Goal: Task Accomplishment & Management: Use online tool/utility

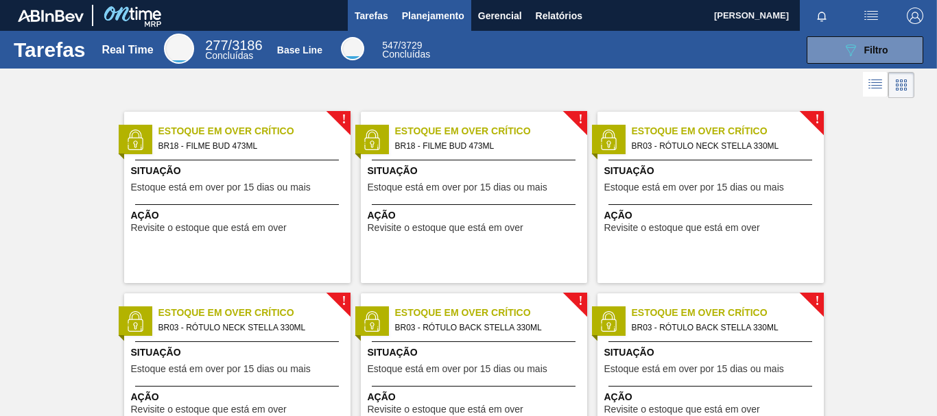
click at [436, 23] on span "Planejamento" at bounding box center [433, 16] width 62 height 16
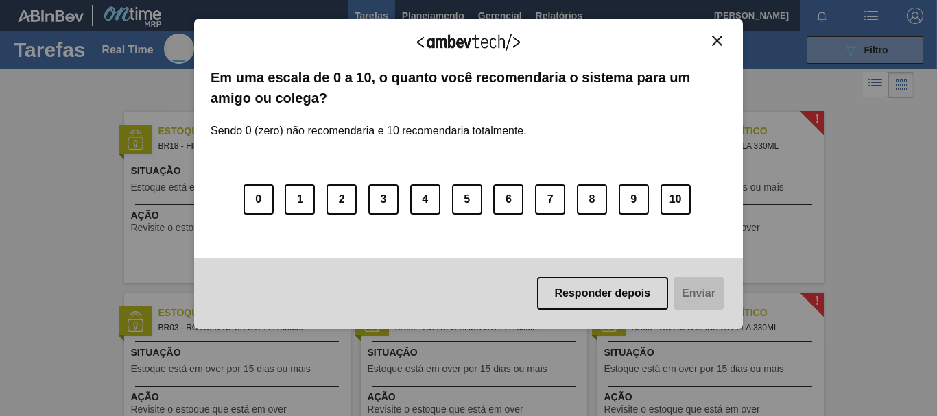
click at [720, 46] on button "Close" at bounding box center [717, 41] width 19 height 12
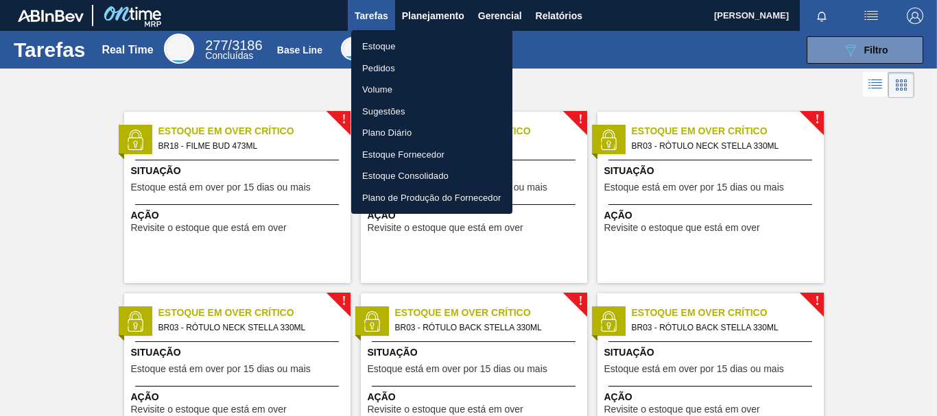
click at [370, 78] on li "Pedidos" at bounding box center [431, 69] width 161 height 22
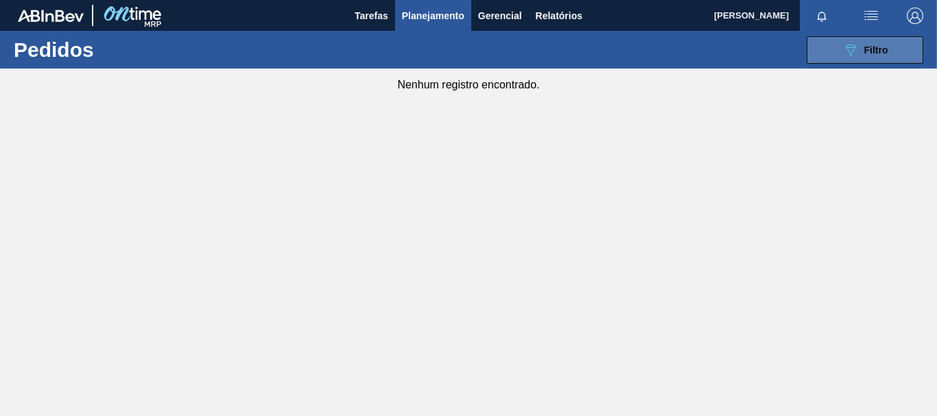
click at [834, 53] on button "089F7B8B-B2A5-4AFE-B5C0-19BA573D28AC Filtro" at bounding box center [864, 49] width 117 height 27
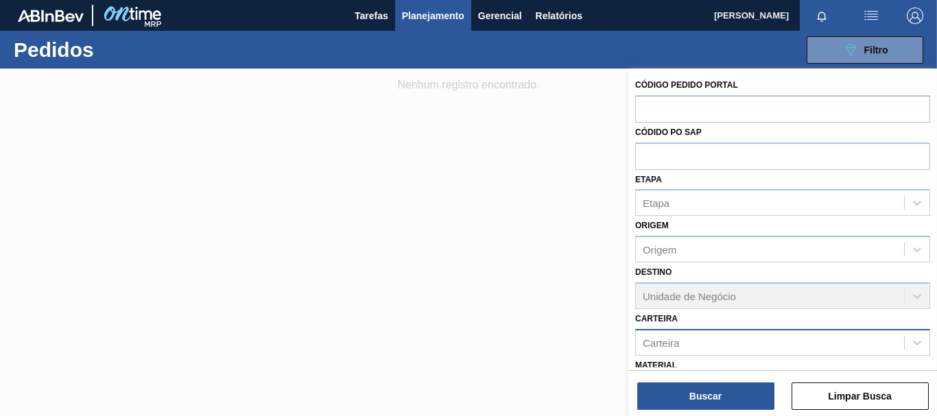
scroll to position [180, 0]
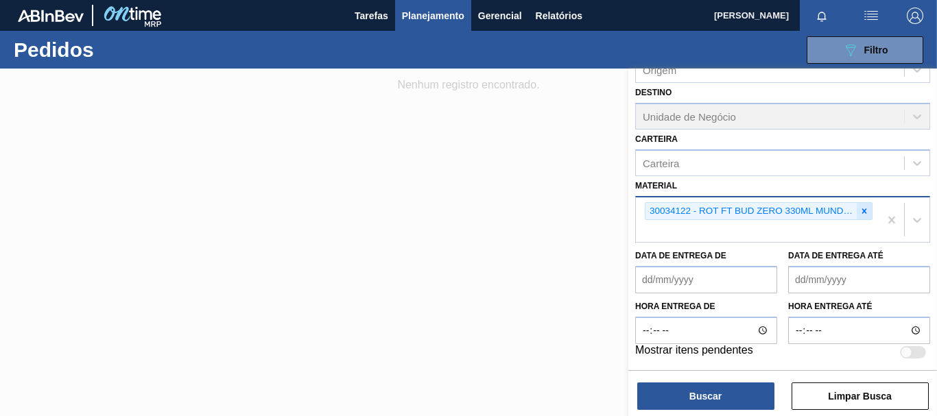
click at [862, 213] on icon at bounding box center [864, 210] width 5 height 5
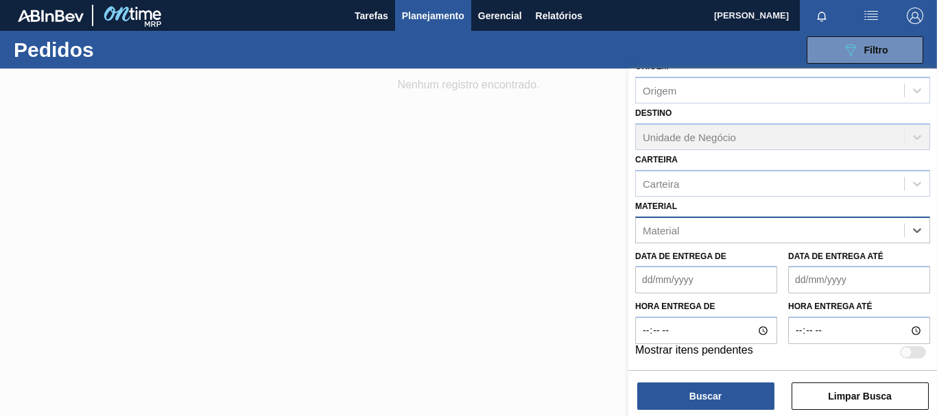
click at [679, 234] on div "option 30034122 - ROT FT BUD ZERO 330ML MUNDIAL, deselected. Select is focused …" at bounding box center [782, 230] width 295 height 27
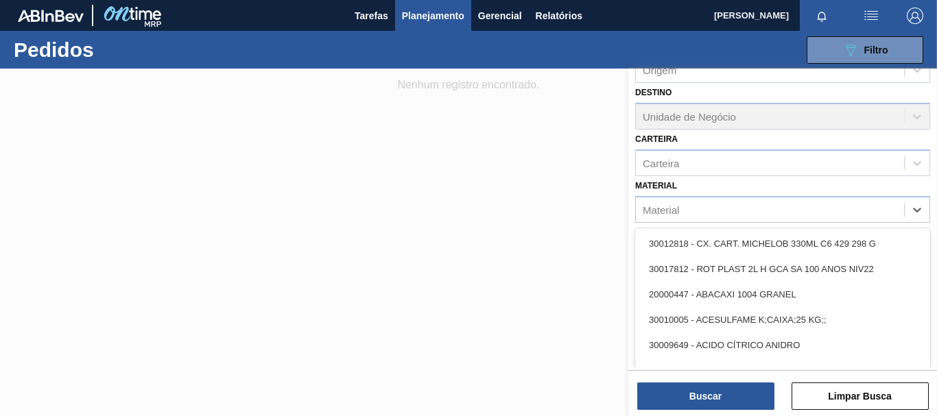
paste input "20005433"
type input "20005433"
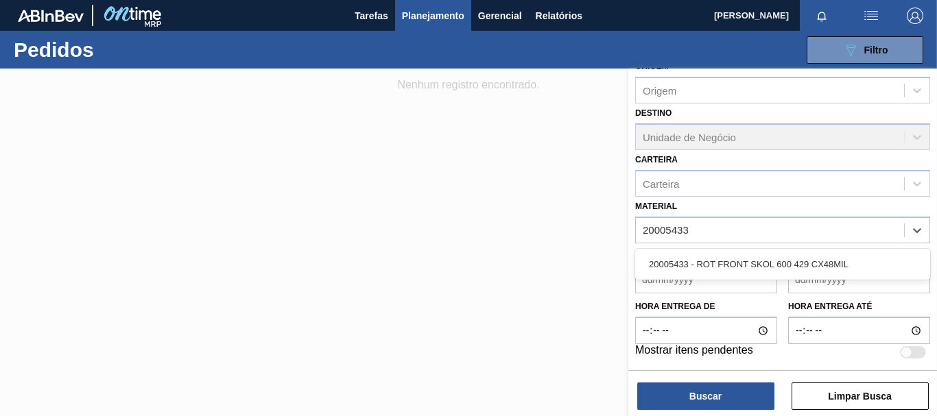
scroll to position [159, 0]
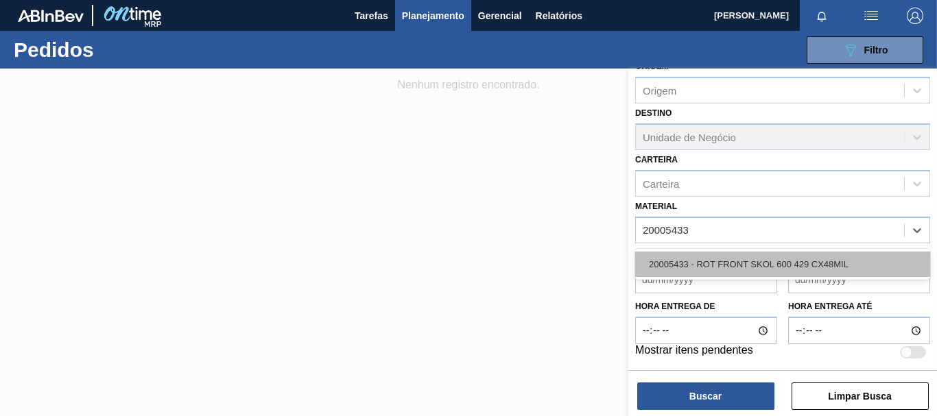
click at [779, 261] on div "20005433 - ROT FRONT SKOL 600 429 CX48MIL" at bounding box center [782, 264] width 295 height 25
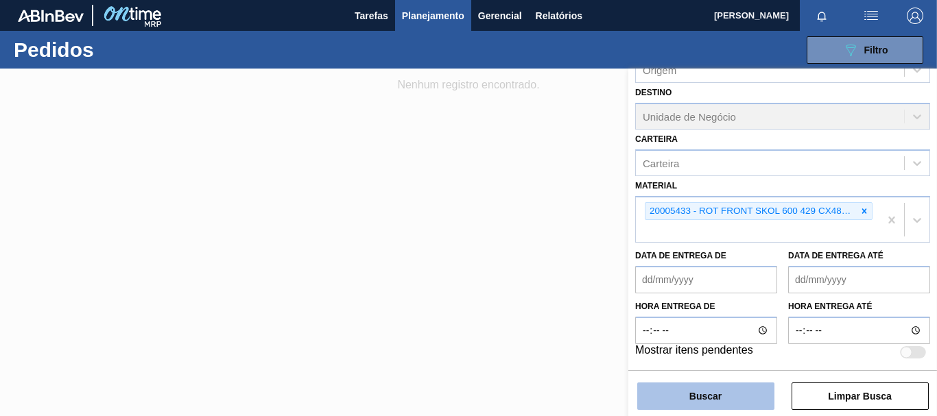
click at [727, 396] on button "Buscar" at bounding box center [705, 396] width 137 height 27
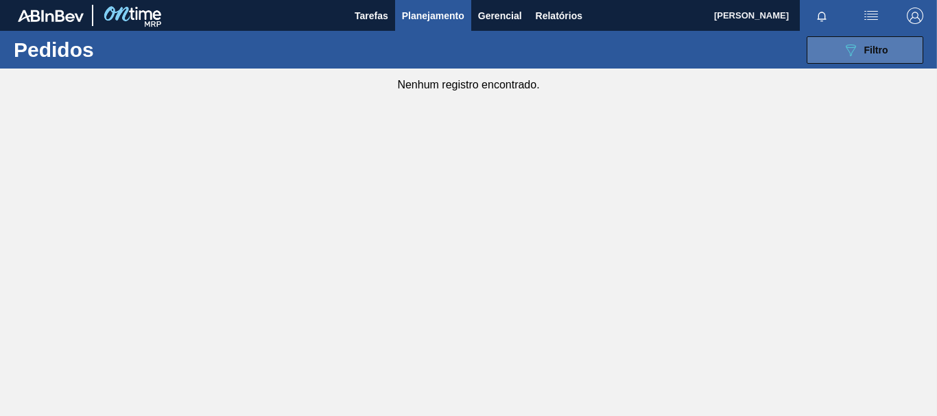
click at [851, 51] on icon "089F7B8B-B2A5-4AFE-B5C0-19BA573D28AC" at bounding box center [850, 50] width 16 height 16
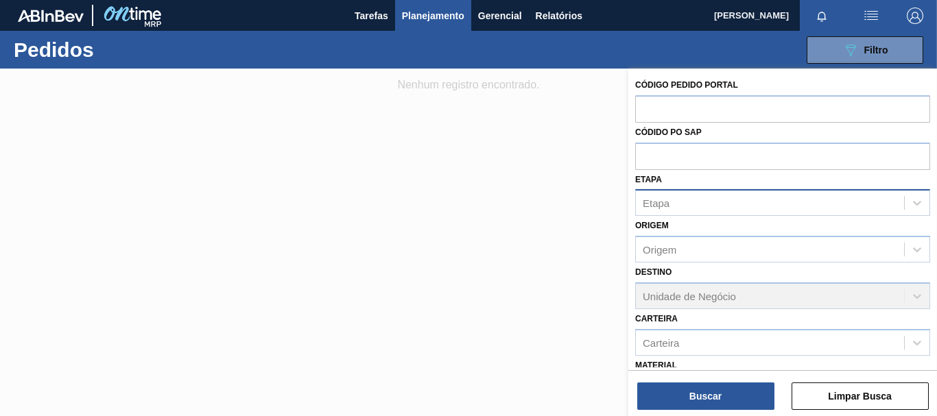
scroll to position [137, 0]
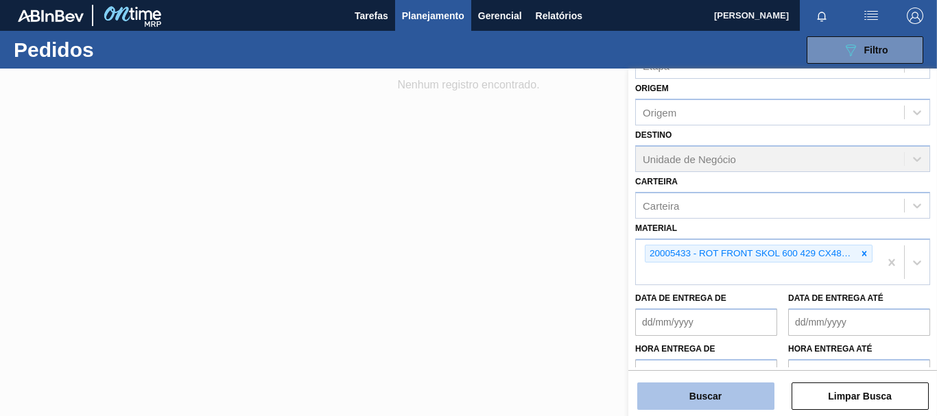
click at [709, 398] on button "Buscar" at bounding box center [705, 396] width 137 height 27
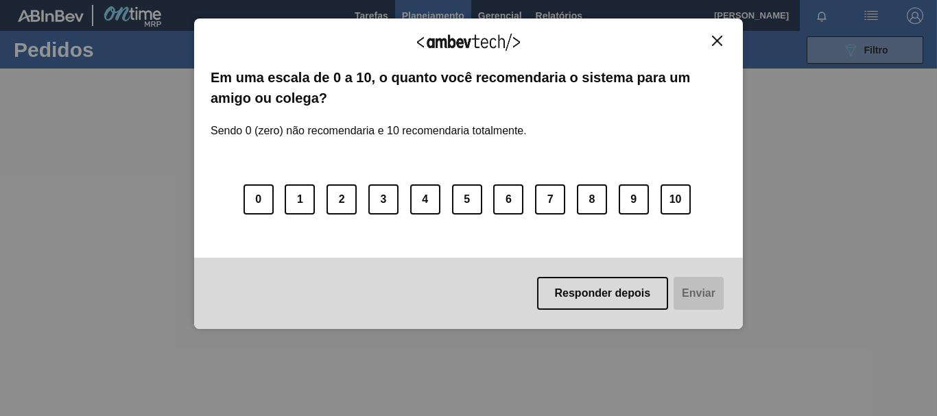
click at [717, 42] on img "Close" at bounding box center [717, 41] width 10 height 10
click at [716, 38] on img "Close" at bounding box center [717, 41] width 10 height 10
